Goal: Information Seeking & Learning: Learn about a topic

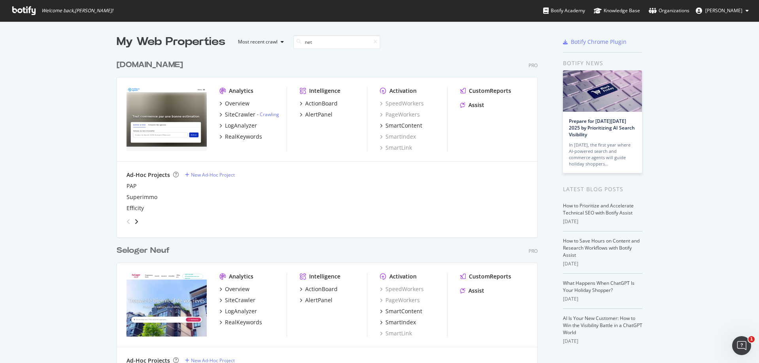
scroll to position [366, 422]
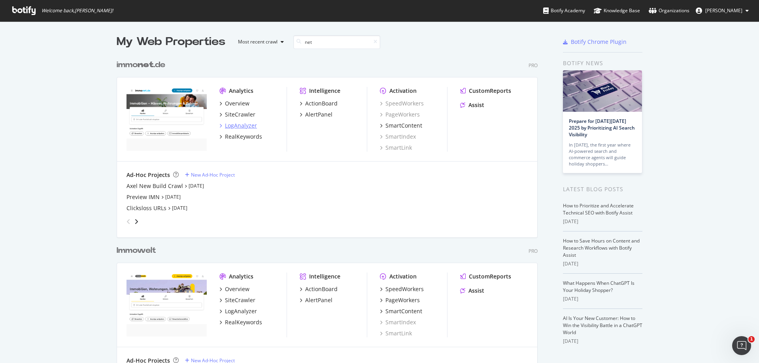
type input "net"
click at [249, 127] on div "LogAnalyzer" at bounding box center [241, 126] width 32 height 8
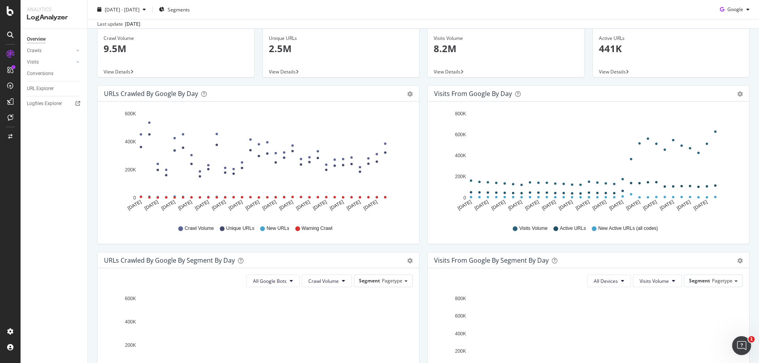
scroll to position [4, 0]
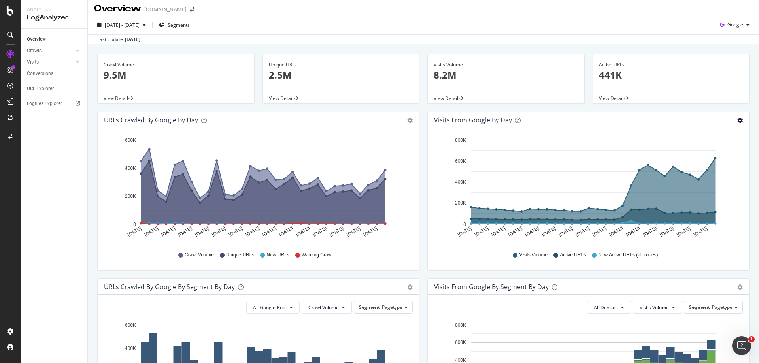
click at [738, 120] on icon "gear" at bounding box center [741, 121] width 6 height 6
click at [746, 103] on div "Active URLs 441K View Details" at bounding box center [671, 83] width 165 height 58
click at [190, 26] on span "Segments" at bounding box center [179, 25] width 22 height 7
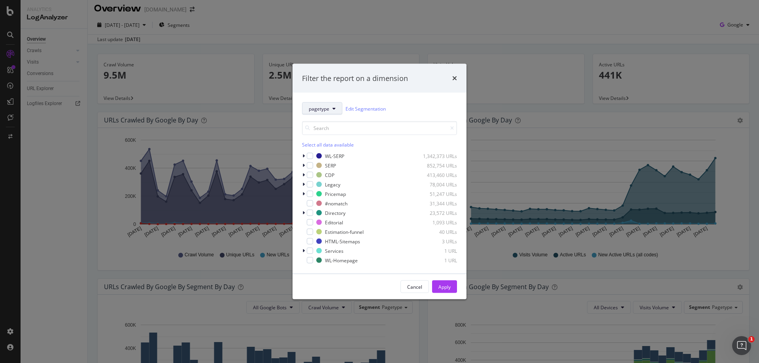
click at [326, 111] on span "pagetype" at bounding box center [319, 108] width 21 height 7
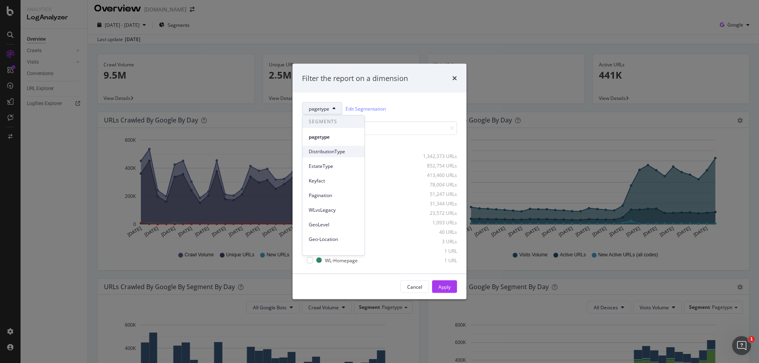
click at [343, 149] on span "DistributionType" at bounding box center [333, 151] width 49 height 7
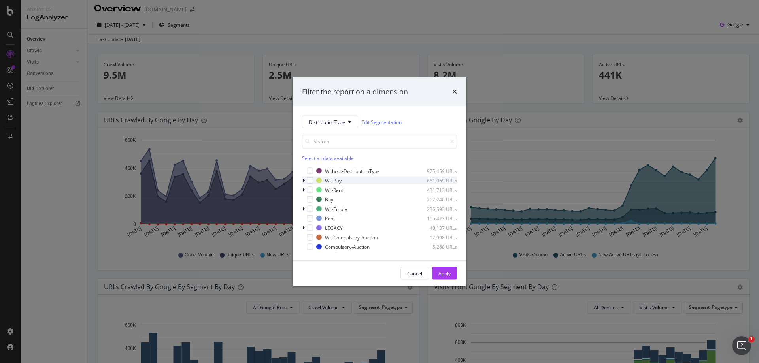
click at [303, 180] on icon "modal" at bounding box center [304, 180] width 2 height 5
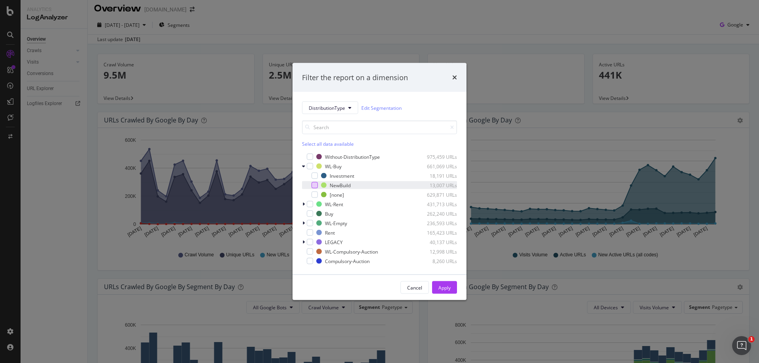
click at [313, 185] on div "modal" at bounding box center [315, 185] width 6 height 6
click at [443, 288] on div "Apply" at bounding box center [445, 287] width 12 height 7
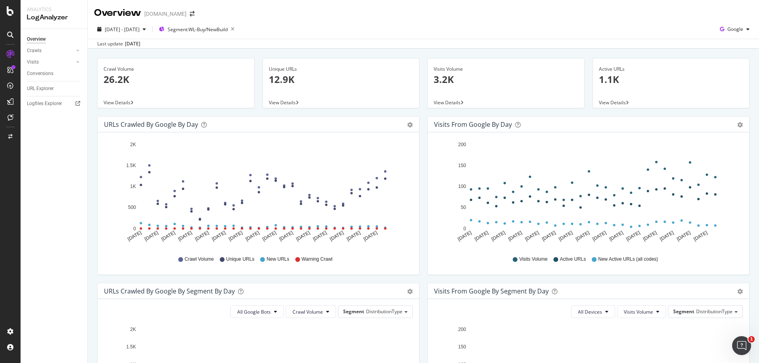
scroll to position [198, 0]
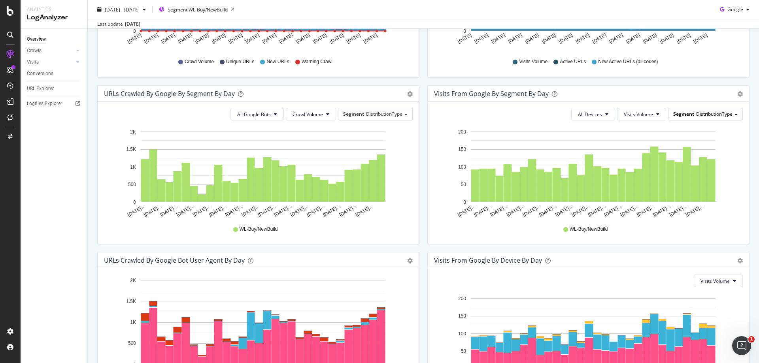
click at [716, 112] on span "DistributionType" at bounding box center [714, 114] width 36 height 7
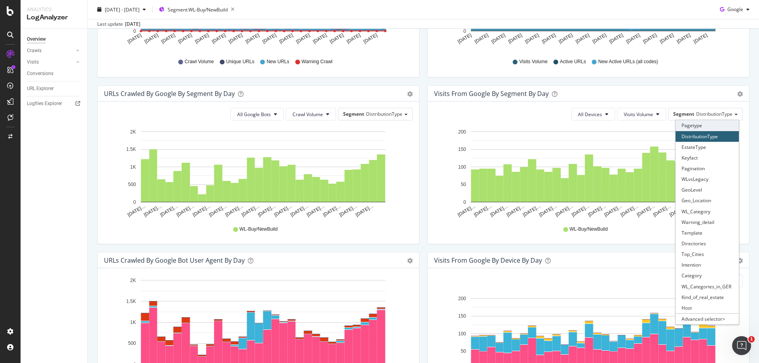
click at [710, 124] on div "Pagetype" at bounding box center [707, 125] width 63 height 11
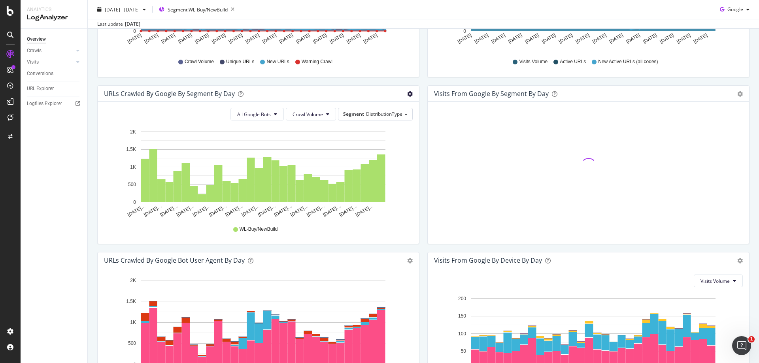
click at [408, 93] on icon "gear" at bounding box center [410, 94] width 6 height 6
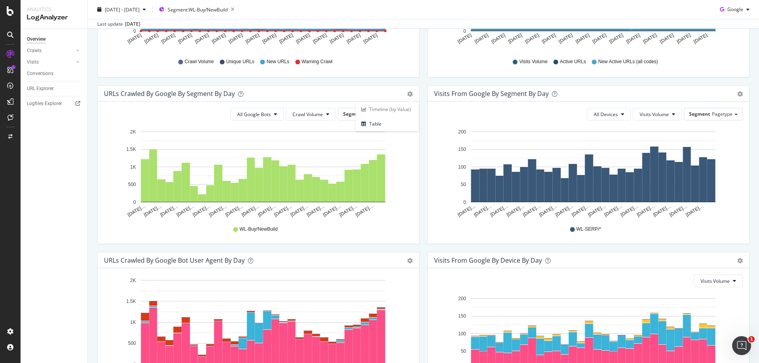
click at [380, 90] on div "URLs Crawled by Google By Segment By Day" at bounding box center [249, 94] width 291 height 8
click at [377, 111] on span "DistributionType" at bounding box center [384, 114] width 36 height 7
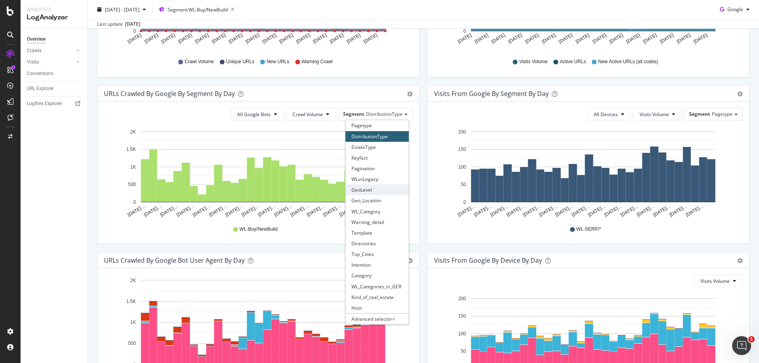
click at [381, 187] on div "GeoLevel" at bounding box center [377, 190] width 63 height 11
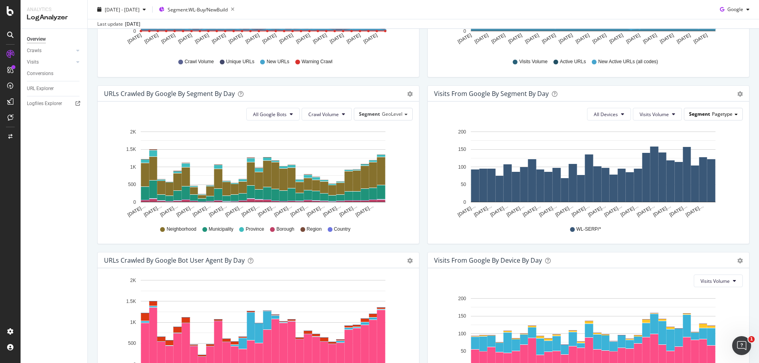
click at [725, 114] on span "Pagetype" at bounding box center [722, 114] width 21 height 7
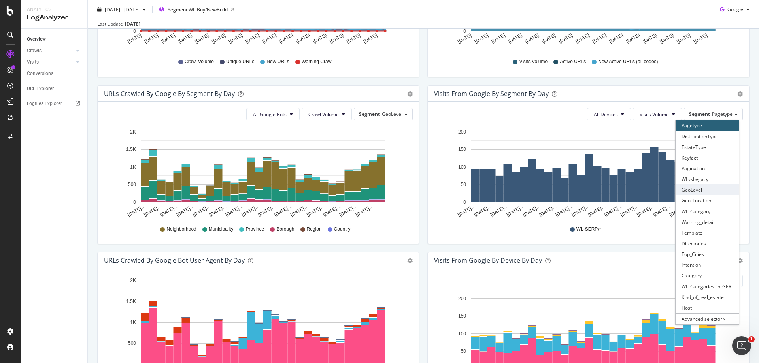
click at [706, 187] on div "GeoLevel" at bounding box center [707, 190] width 63 height 11
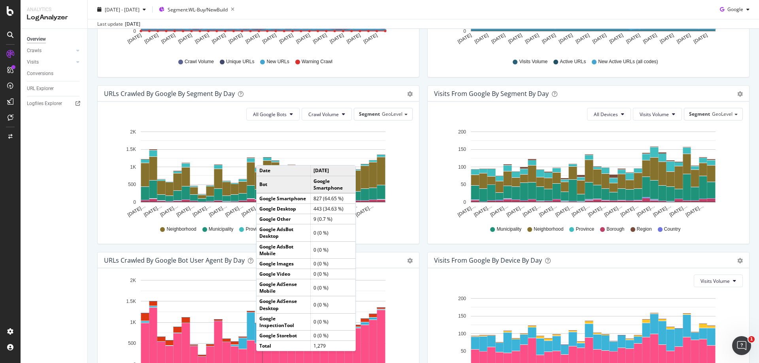
click at [738, 207] on div "All Devices Visits Volume Segment GeoLevel Hold CTRL while clicking to filter t…" at bounding box center [589, 173] width 322 height 142
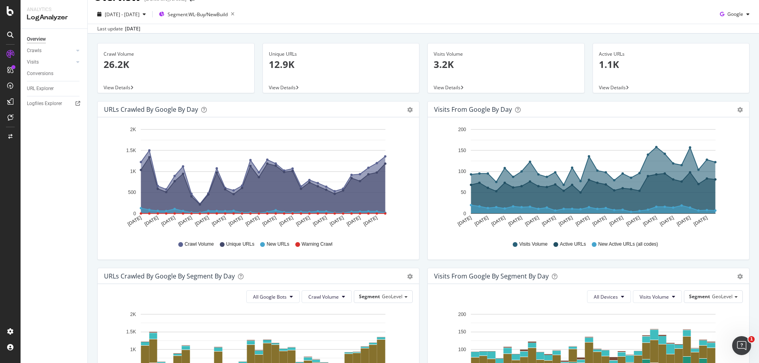
scroll to position [0, 0]
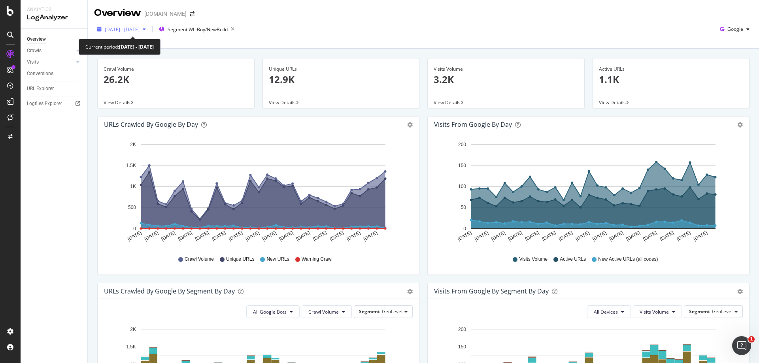
click at [140, 28] on span "[DATE] - [DATE]" at bounding box center [122, 29] width 35 height 7
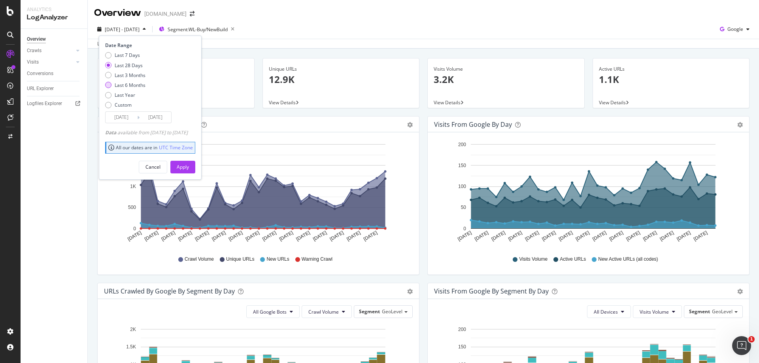
click at [131, 85] on div "Last 6 Months" at bounding box center [130, 85] width 31 height 7
type input "[DATE]"
click at [195, 171] on button "Apply" at bounding box center [182, 167] width 25 height 13
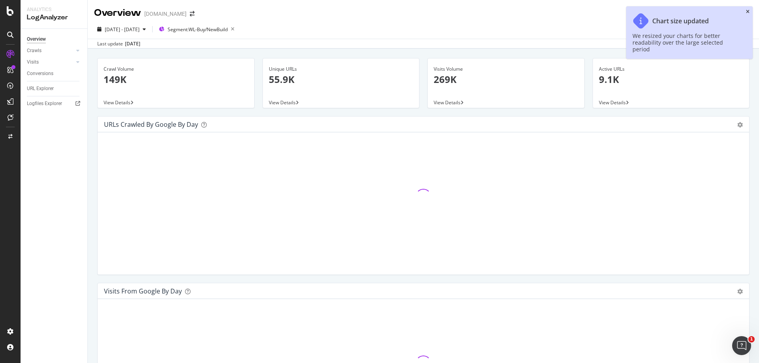
click at [749, 11] on icon "close toast" at bounding box center [748, 11] width 4 height 5
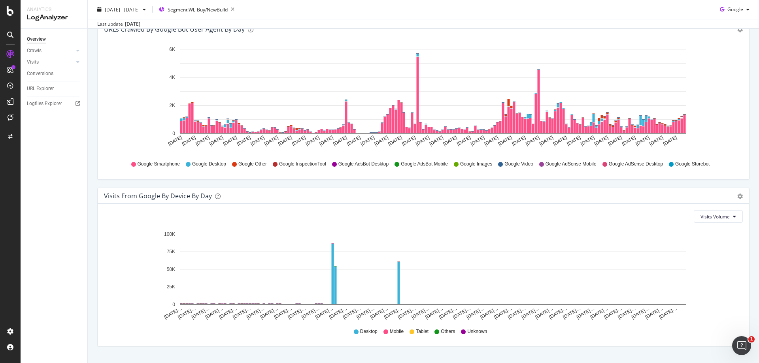
scroll to position [782, 0]
